Goal: Navigation & Orientation: Find specific page/section

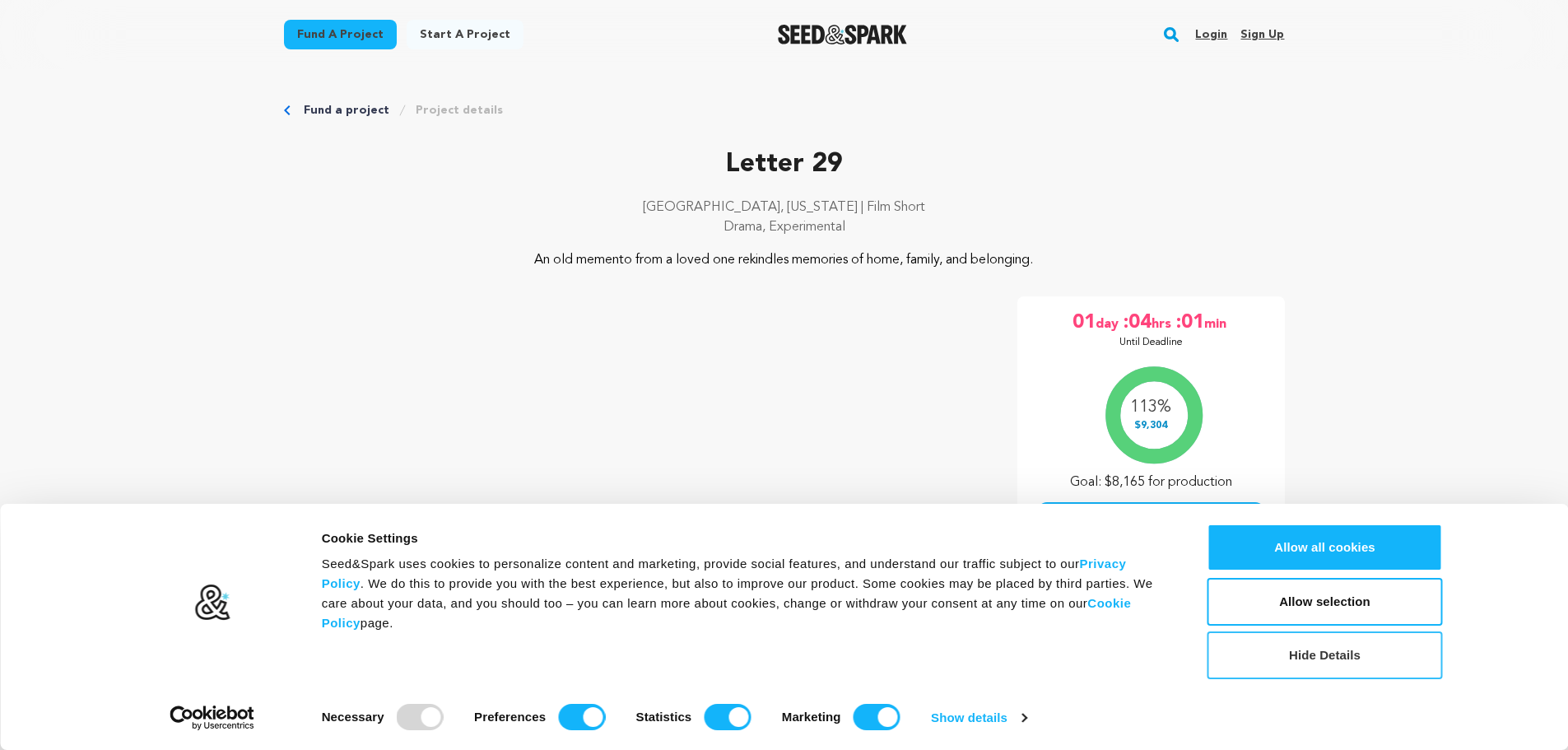
click at [1363, 661] on button "Hide Details" at bounding box center [1325, 656] width 235 height 48
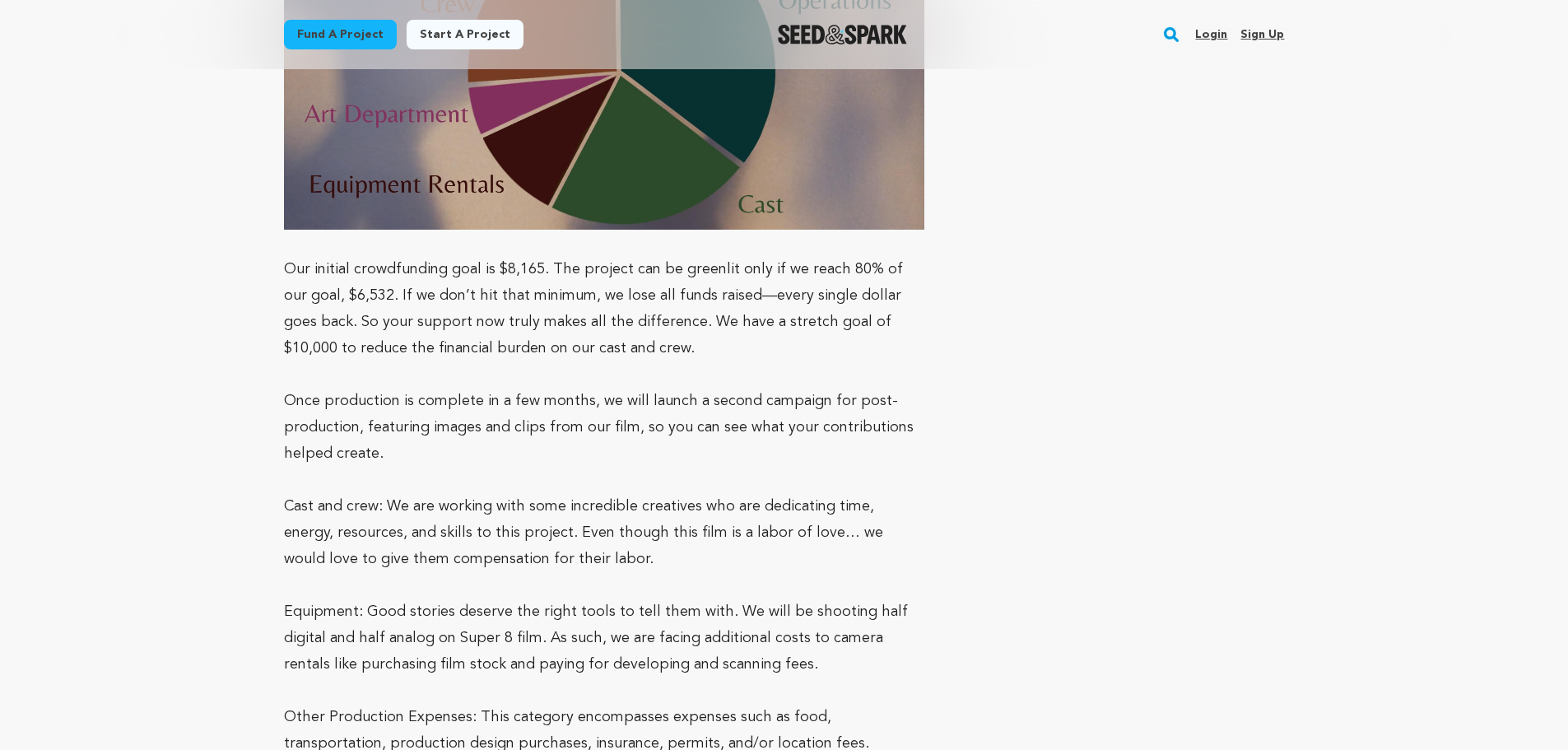
scroll to position [4432, 0]
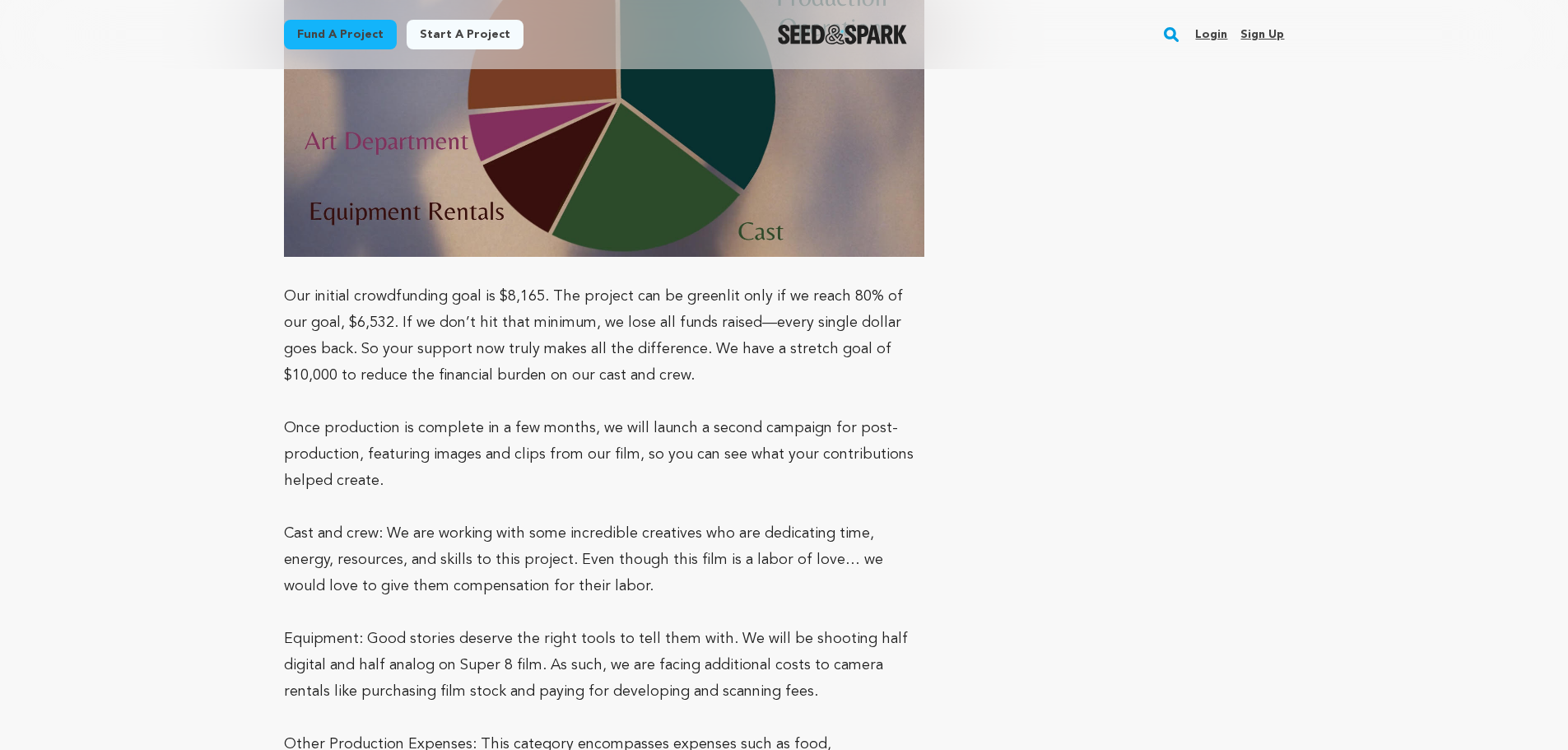
drag, startPoint x: 659, startPoint y: 242, endPoint x: 634, endPoint y: 193, distance: 55.0
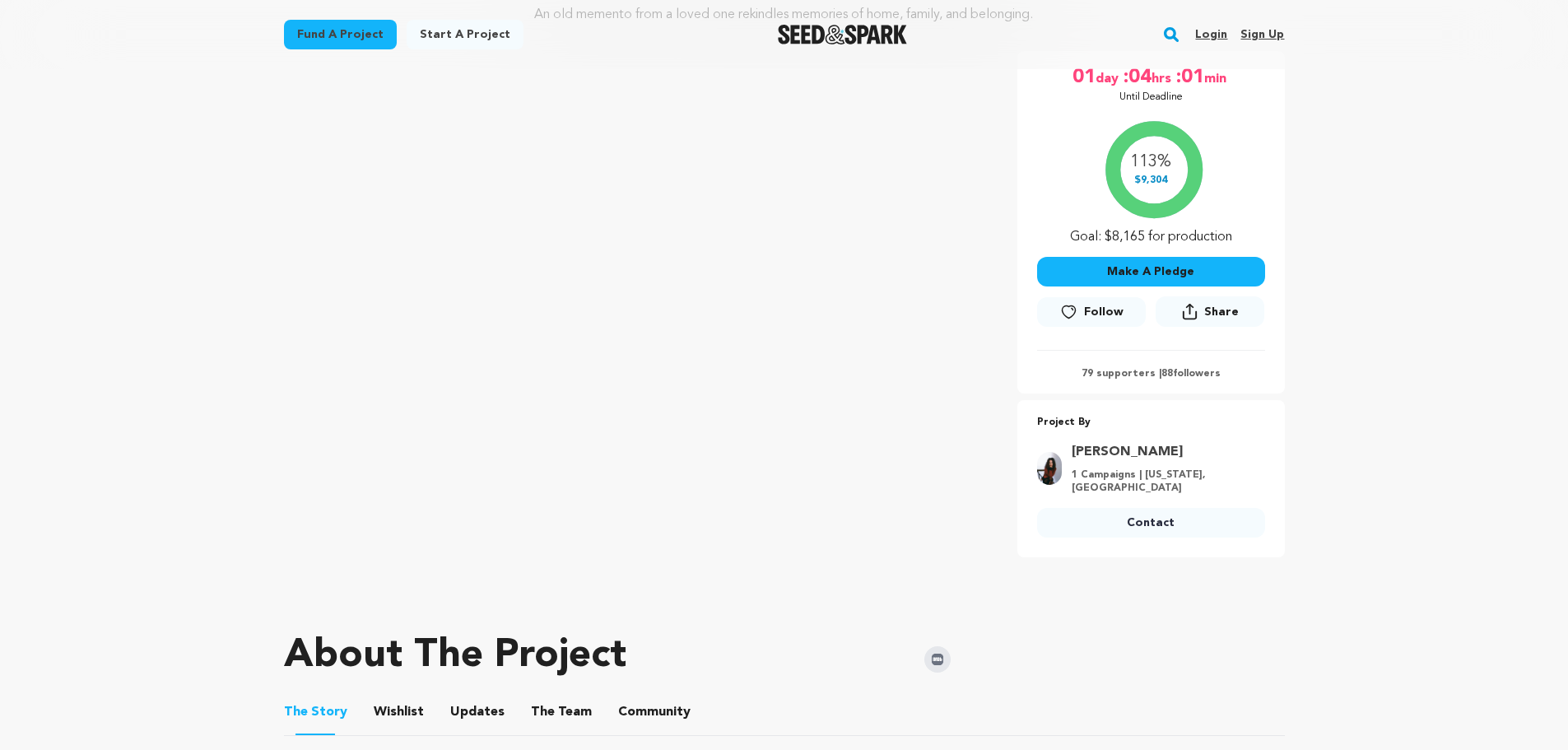
scroll to position [247, 0]
click at [1191, 254] on div "Make A Pledge Follow Share Share" at bounding box center [1151, 291] width 228 height 93
click at [1190, 263] on button "Make A Pledge" at bounding box center [1151, 270] width 228 height 30
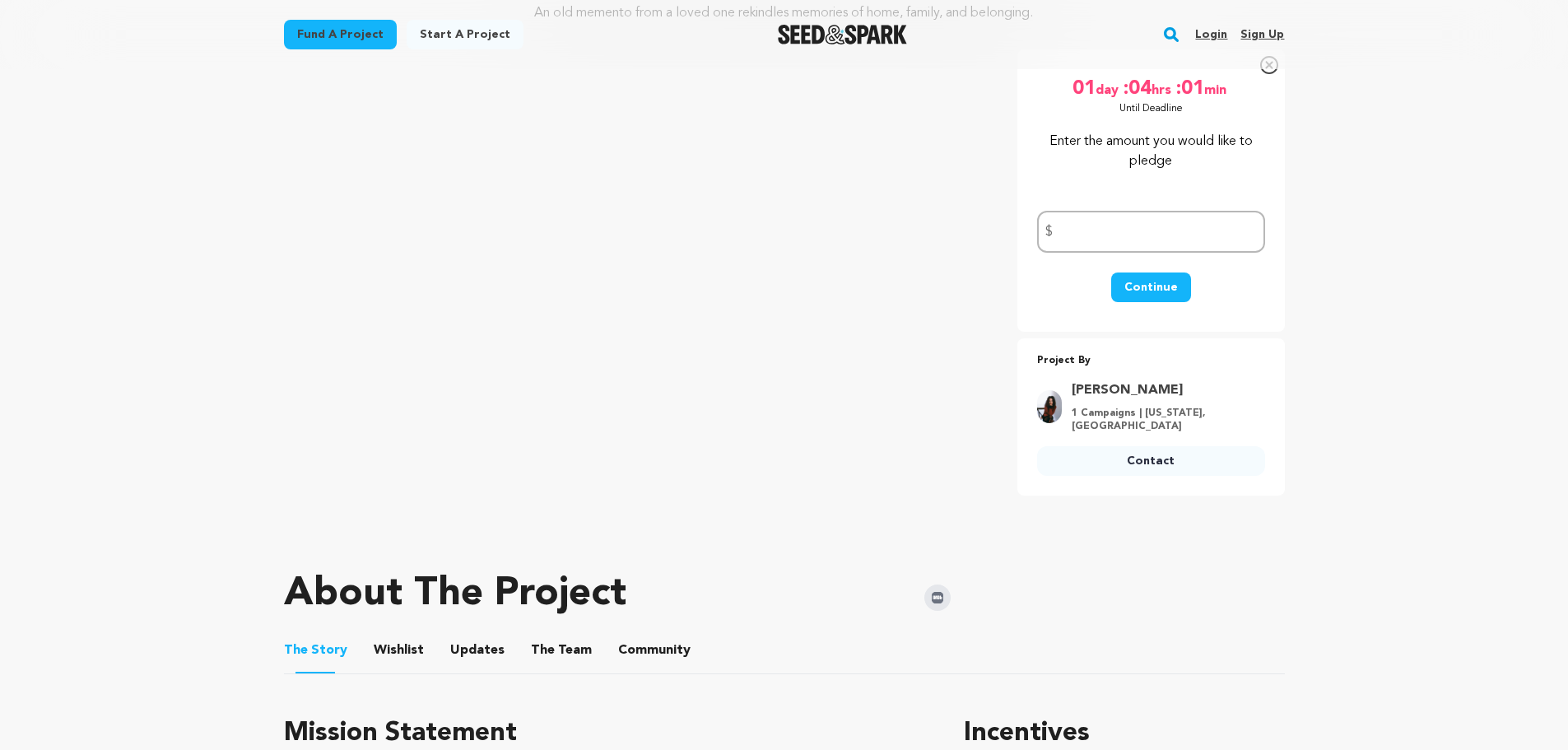
click at [1273, 68] on div "Fund a project Start a project Search Login Sign up Start a project" at bounding box center [784, 34] width 1054 height 69
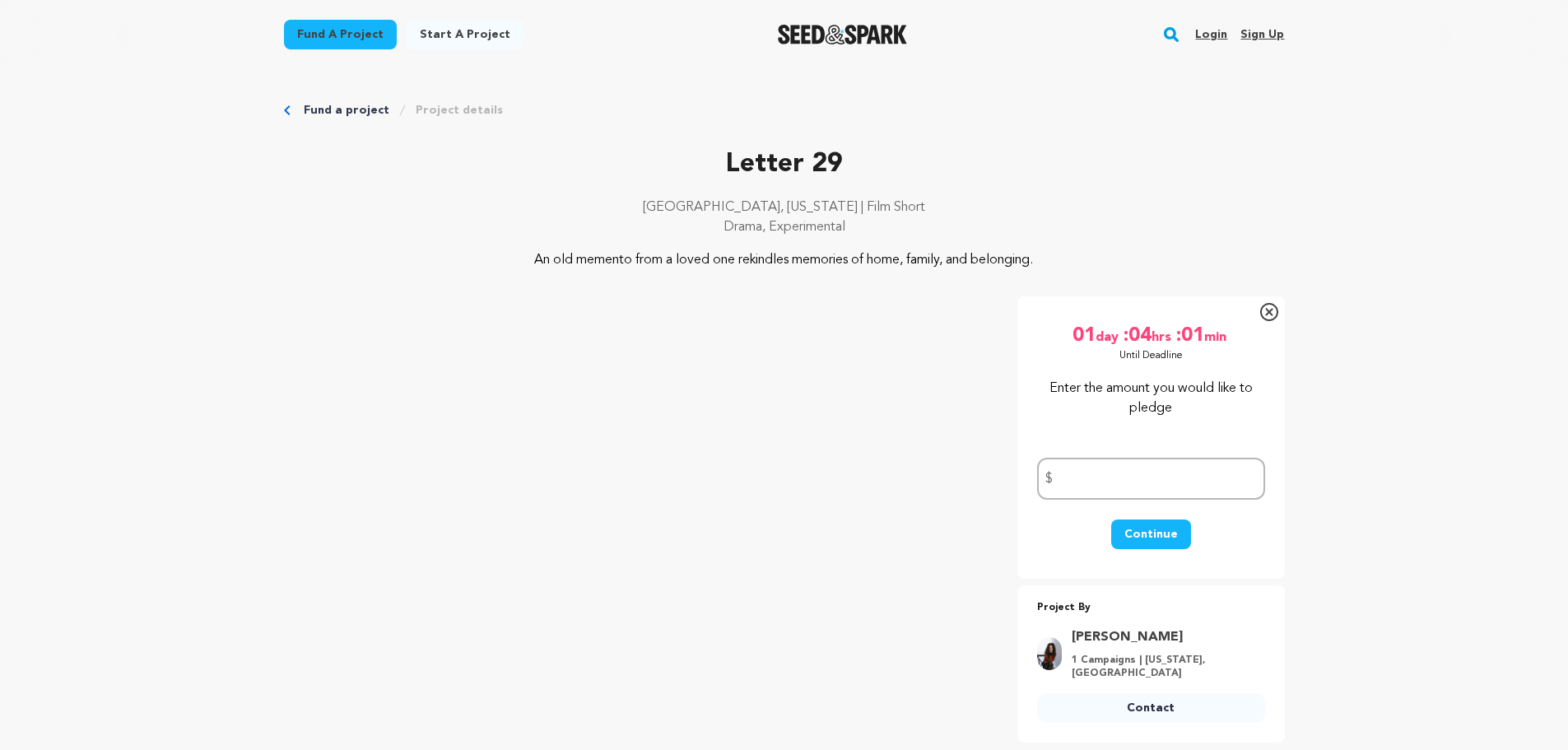
click at [1096, 638] on link "[PERSON_NAME]" at bounding box center [1163, 637] width 183 height 19
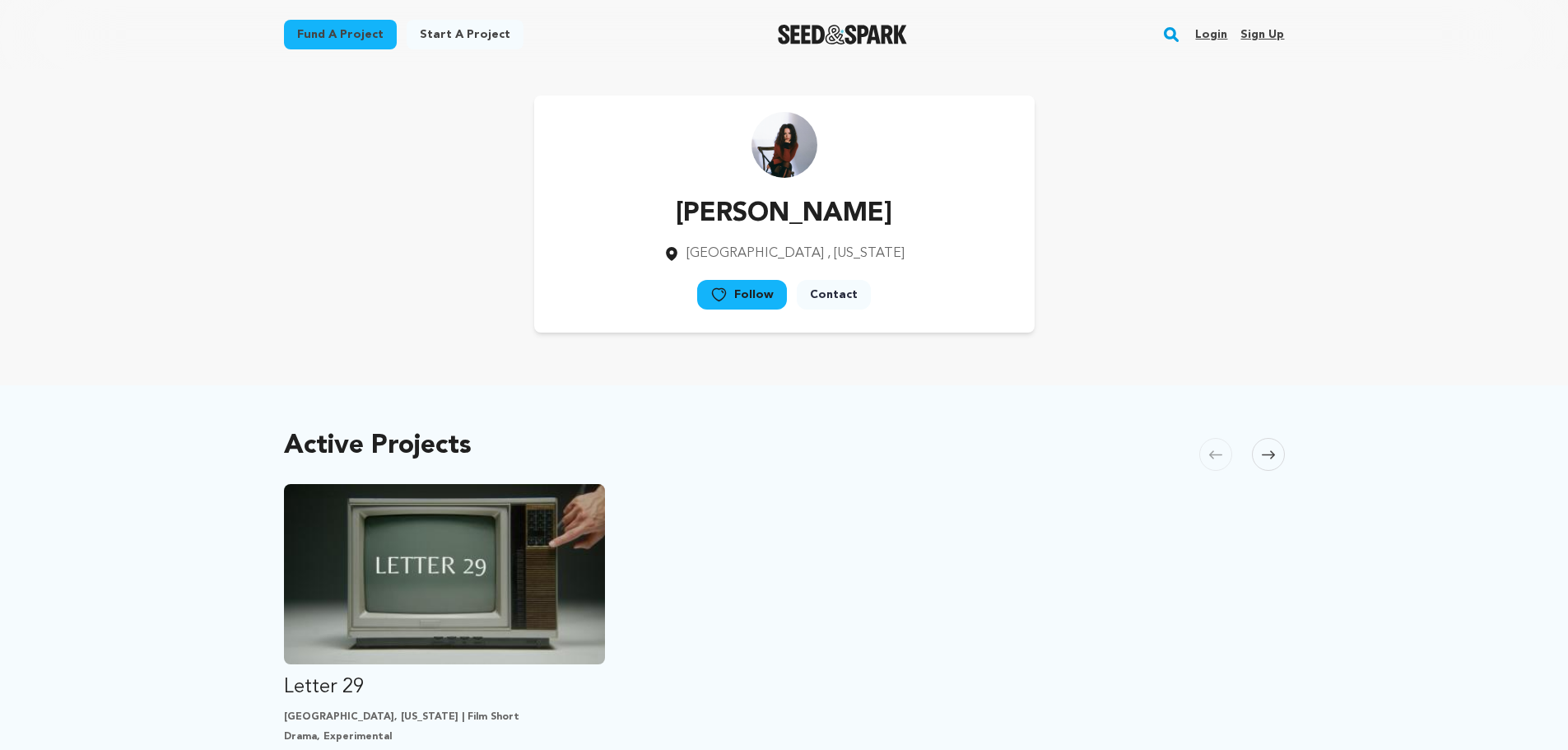
click at [786, 136] on img at bounding box center [784, 145] width 66 height 66
click at [788, 155] on img at bounding box center [784, 145] width 66 height 66
click at [810, 161] on img at bounding box center [784, 145] width 66 height 66
drag, startPoint x: 796, startPoint y: 154, endPoint x: 794, endPoint y: 131, distance: 23.1
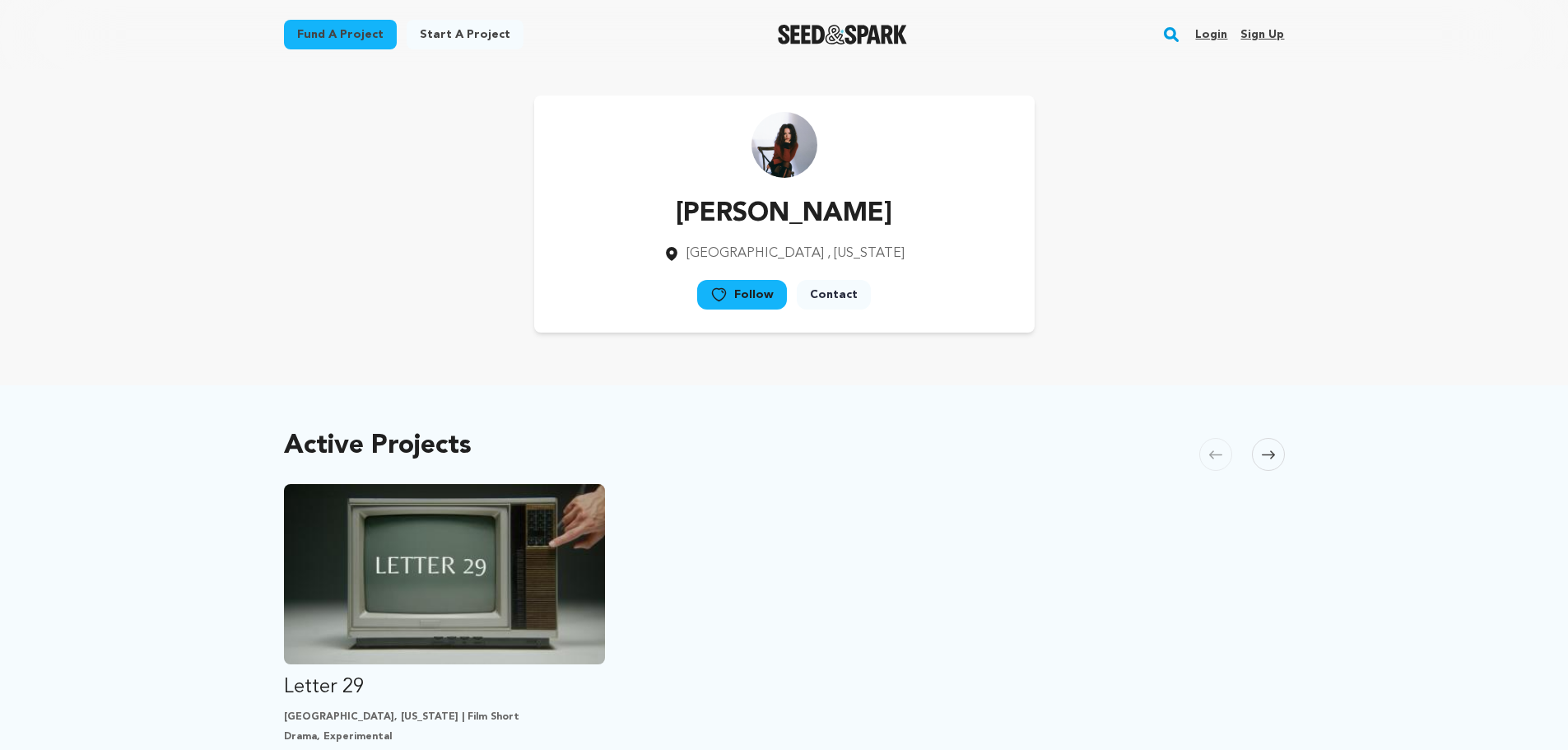
click at [794, 131] on img at bounding box center [784, 145] width 66 height 66
click at [769, 158] on img at bounding box center [784, 145] width 66 height 66
drag, startPoint x: 780, startPoint y: 139, endPoint x: 738, endPoint y: 150, distance: 43.4
click at [738, 150] on div "Nilufer Lily Kaya Chicago , Illinois Follow" at bounding box center [785, 214] width 501 height 237
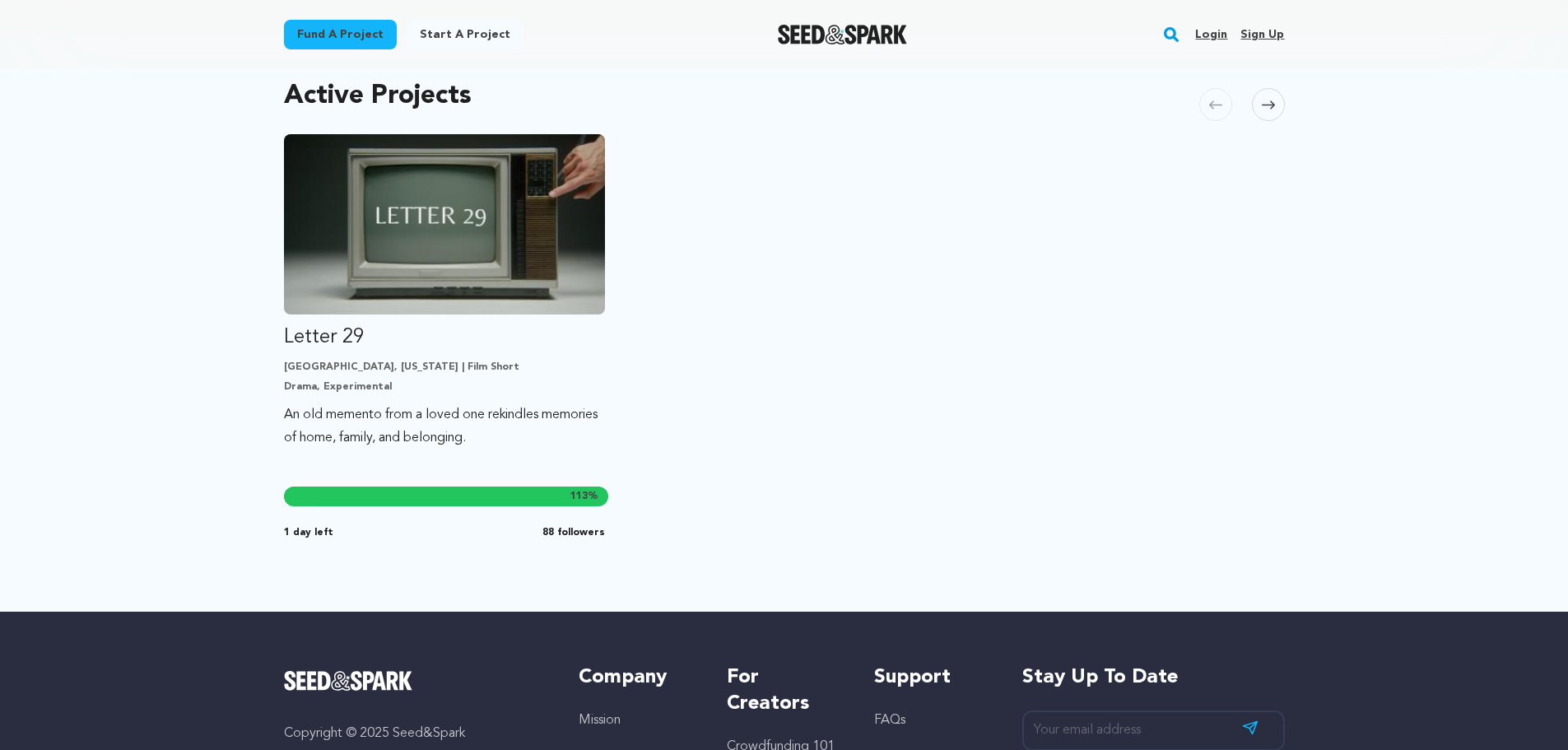
scroll to position [494, 0]
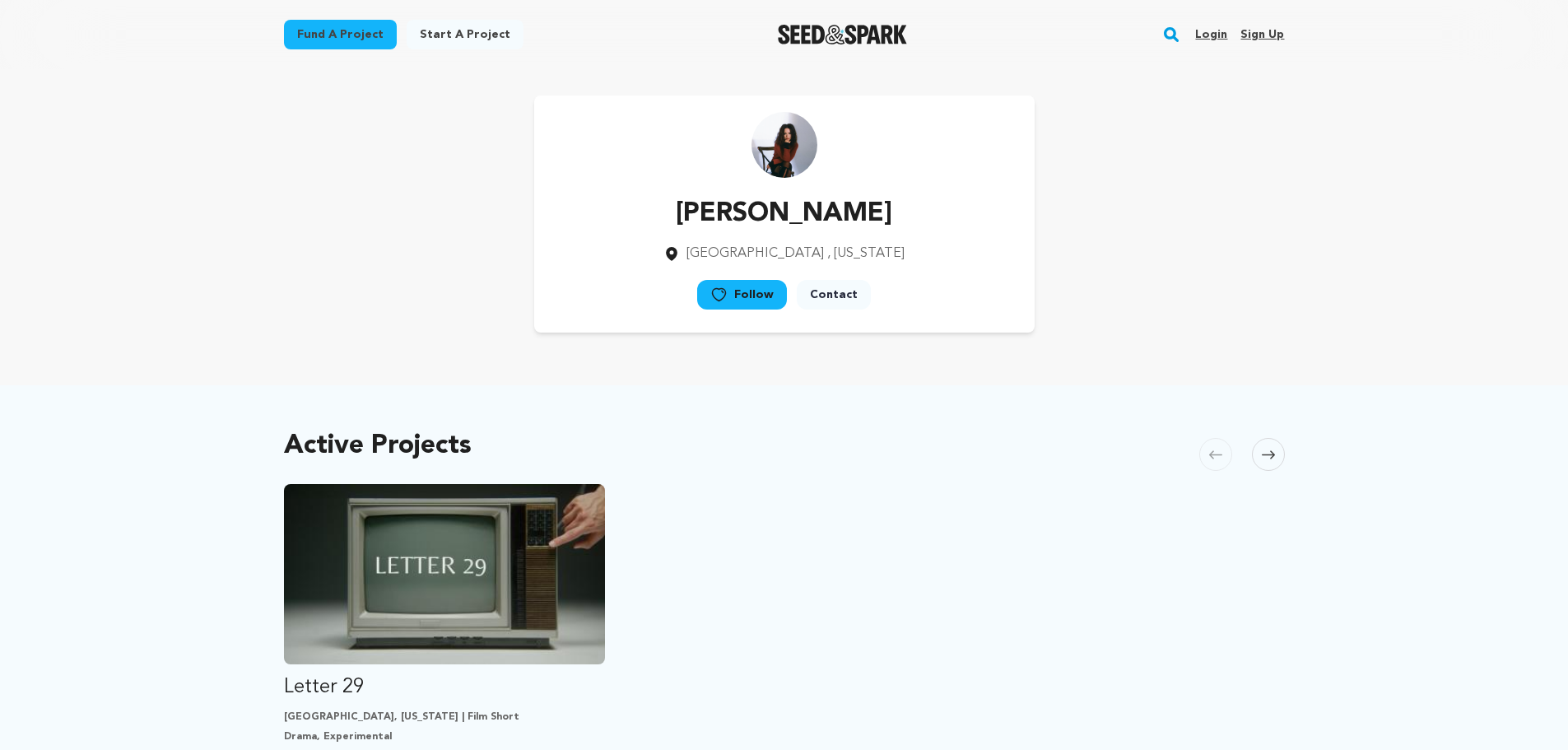
drag, startPoint x: 899, startPoint y: 210, endPoint x: 688, endPoint y: 191, distance: 211.9
click at [688, 191] on div "[PERSON_NAME] [GEOGRAPHIC_DATA] , [US_STATE] Follow" at bounding box center [785, 214] width 501 height 237
copy p "[PERSON_NAME]"
